Goal: Task Accomplishment & Management: Manage account settings

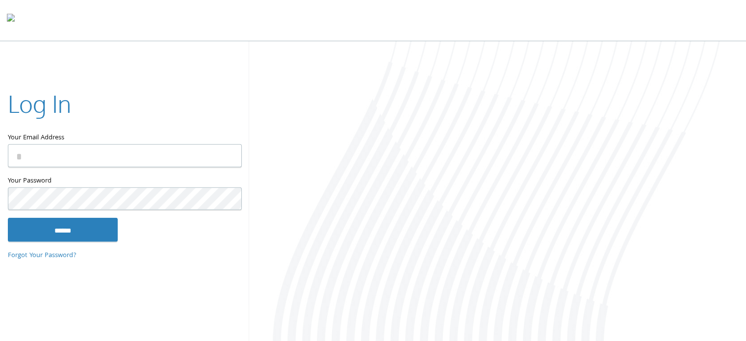
click at [120, 157] on input "Your Email Address" at bounding box center [125, 155] width 234 height 23
type input "**********"
click at [8, 218] on input "******" at bounding box center [63, 230] width 110 height 24
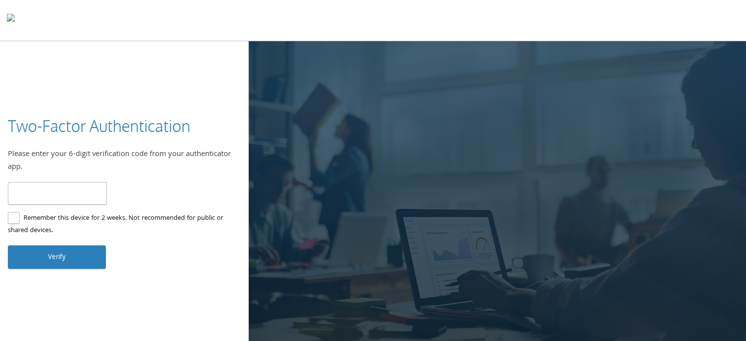
type input "******"
